Goal: Transaction & Acquisition: Book appointment/travel/reservation

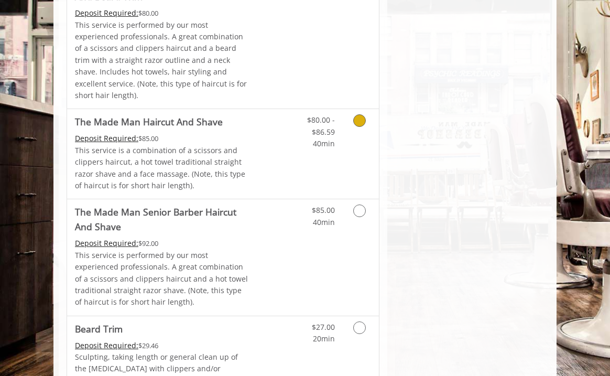
scroll to position [1106, 0]
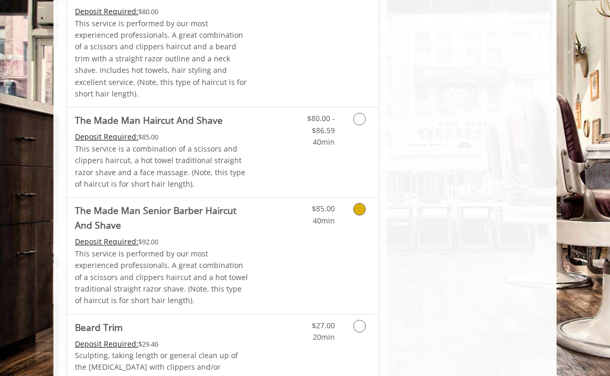
click at [361, 203] on icon "Grooming services" at bounding box center [359, 209] width 13 height 13
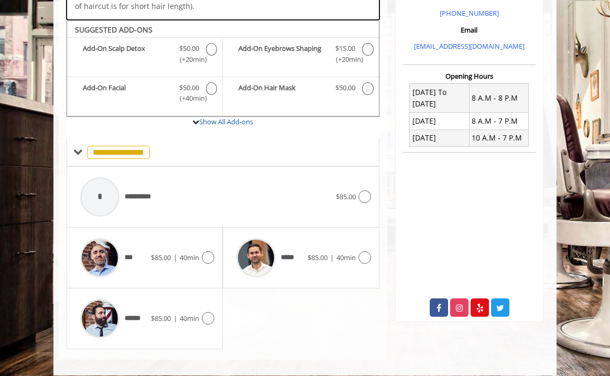
scroll to position [327, 0]
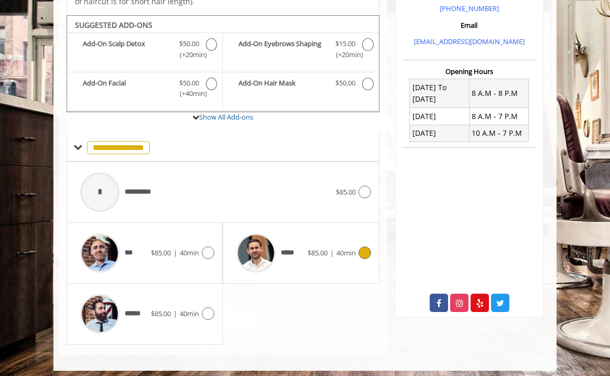
click at [367, 249] on icon at bounding box center [364, 252] width 13 height 13
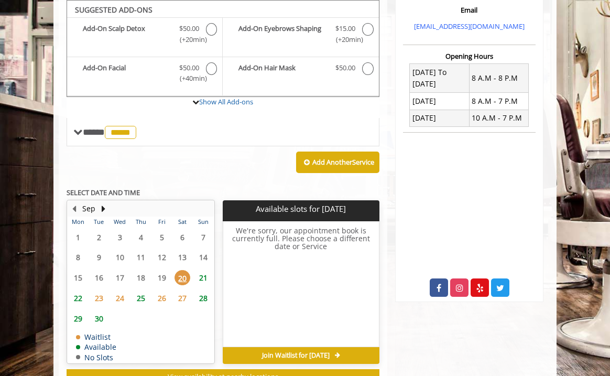
scroll to position [340, 0]
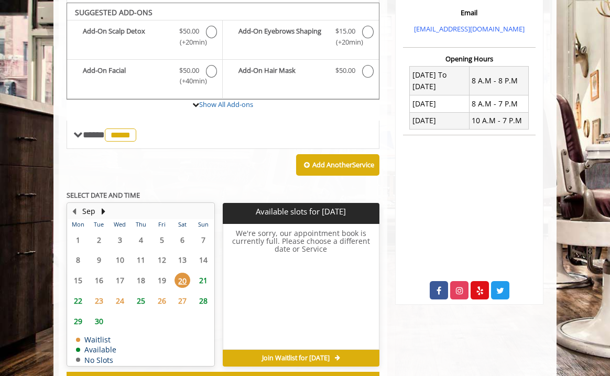
click at [78, 317] on span "29" at bounding box center [78, 320] width 16 height 15
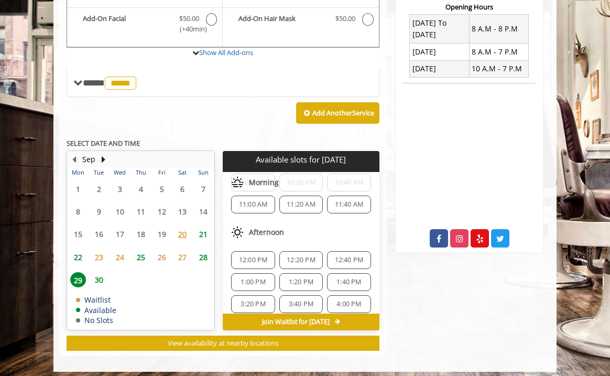
scroll to position [52, 0]
click at [257, 254] on span "12:00 PM" at bounding box center [253, 258] width 29 height 8
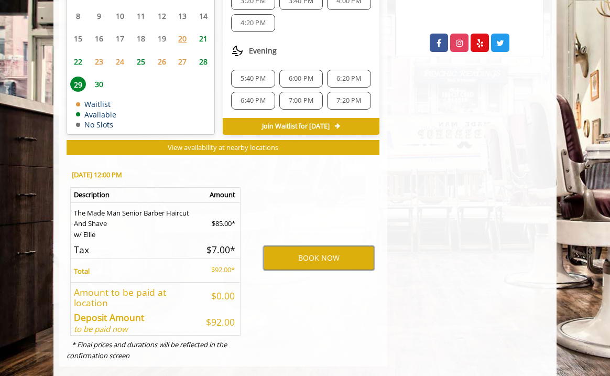
scroll to position [590, 0]
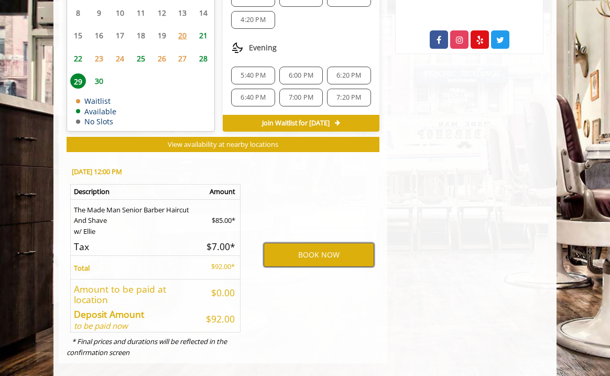
click at [334, 252] on button "BOOK NOW" at bounding box center [319, 255] width 111 height 24
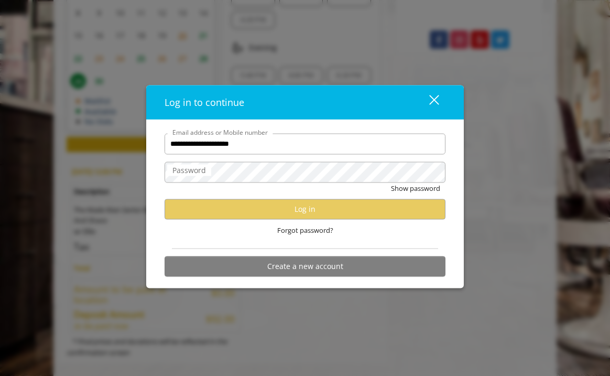
type input "**********"
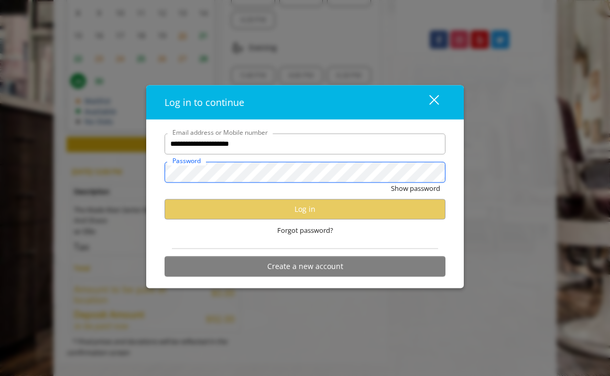
scroll to position [0, 0]
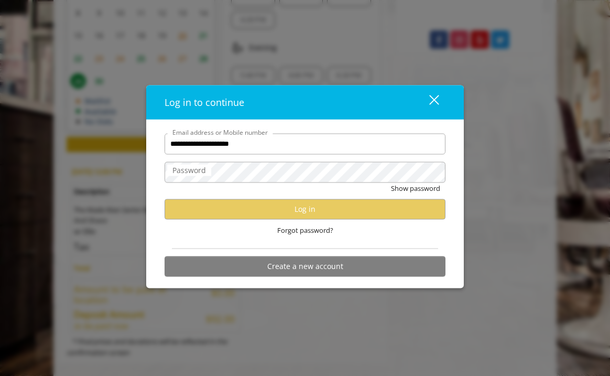
click at [209, 176] on label "Password" at bounding box center [189, 170] width 44 height 12
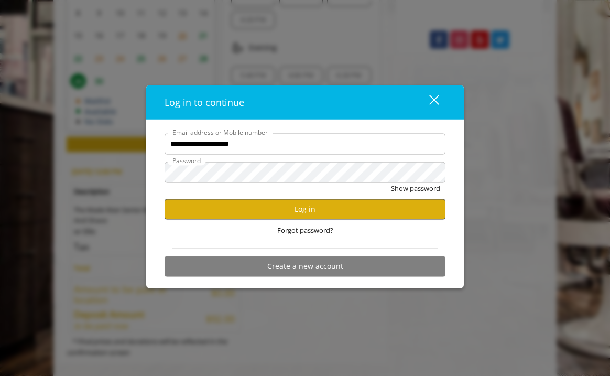
click at [300, 212] on button "Log in" at bounding box center [305, 209] width 281 height 20
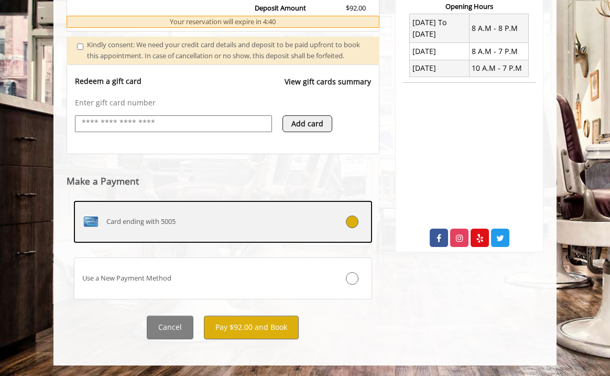
scroll to position [395, 0]
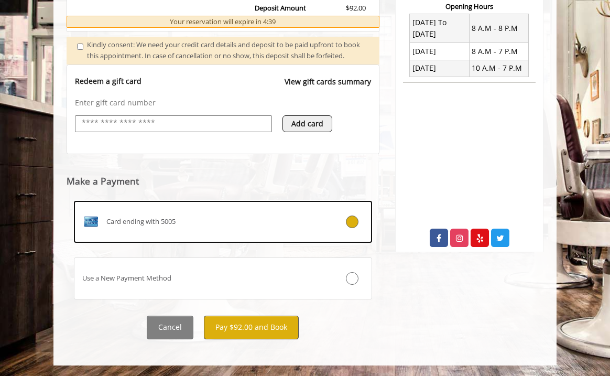
click at [260, 328] on button "Pay $92.00 and Book" at bounding box center [251, 328] width 95 height 24
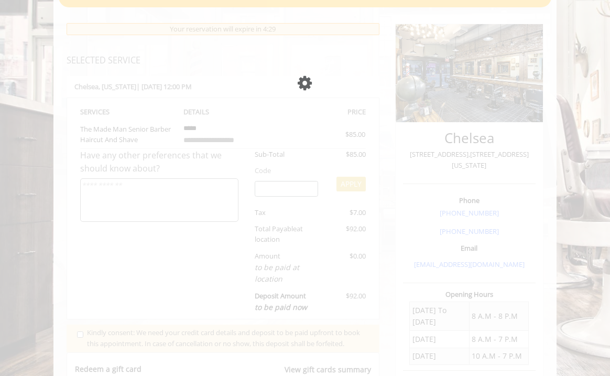
scroll to position [102, 0]
